Goal: Navigation & Orientation: Go to known website

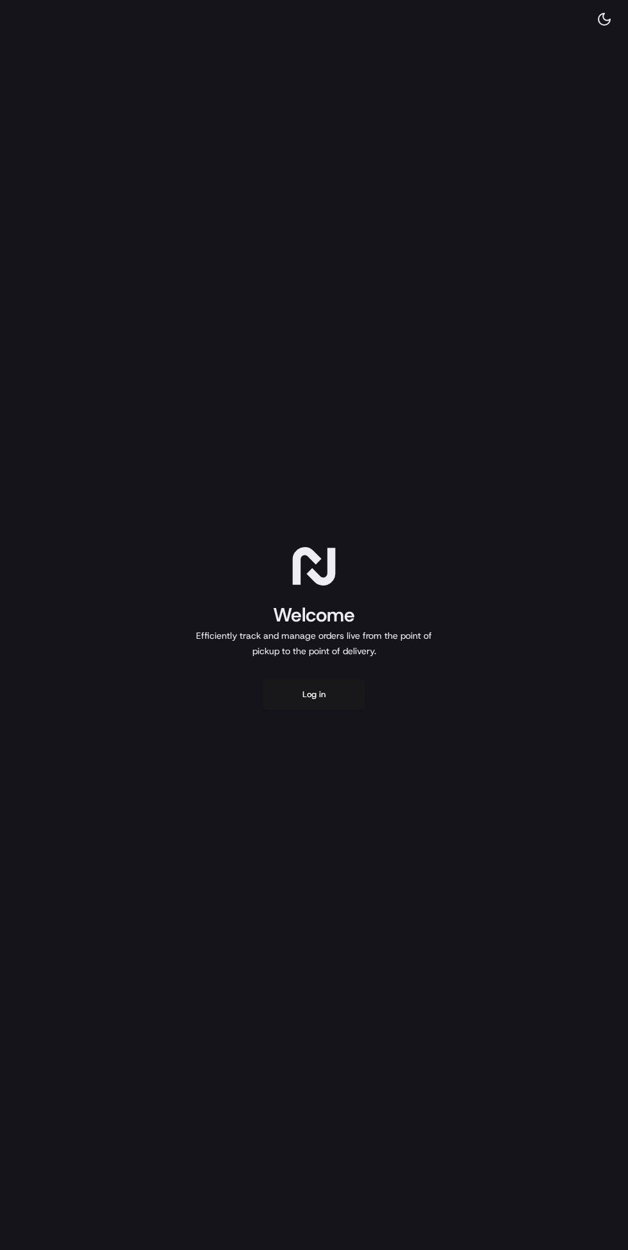
click at [335, 682] on button "Log in" at bounding box center [314, 694] width 103 height 31
